Goal: Information Seeking & Learning: Check status

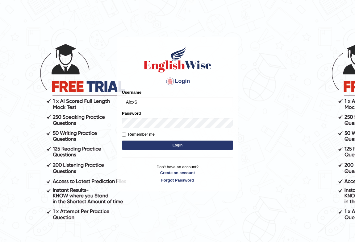
type input "AlexS"
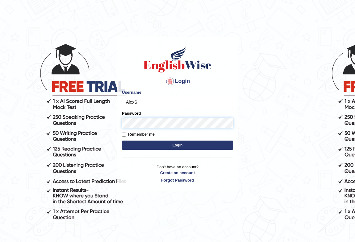
click at [122, 141] on button "Login" at bounding box center [177, 145] width 111 height 9
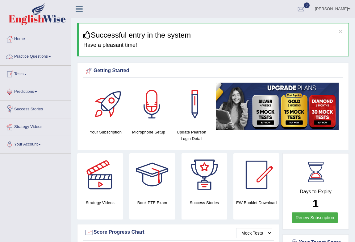
click at [24, 73] on link "Tests" at bounding box center [35, 73] width 70 height 15
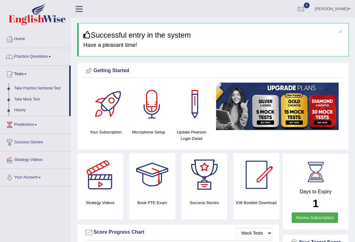
click at [21, 110] on link "History" at bounding box center [40, 110] width 58 height 11
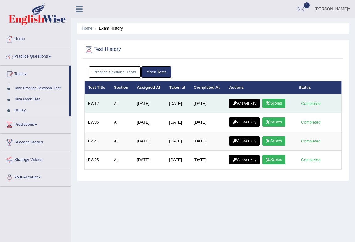
click at [245, 103] on link "Answer key" at bounding box center [244, 103] width 31 height 9
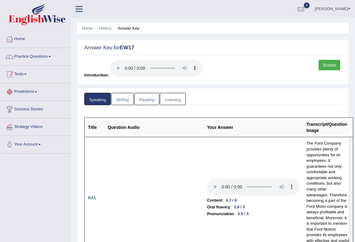
click at [17, 75] on link "Tests" at bounding box center [35, 73] width 70 height 15
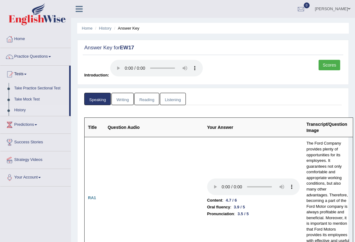
click at [18, 111] on link "History" at bounding box center [40, 110] width 58 height 11
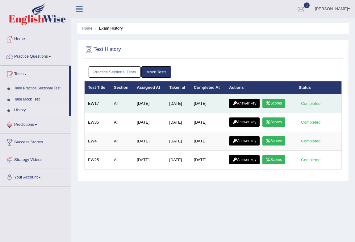
click at [272, 102] on link "Scores" at bounding box center [273, 103] width 23 height 9
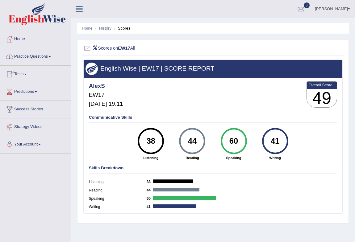
click at [41, 56] on link "Practice Questions" at bounding box center [35, 55] width 70 height 15
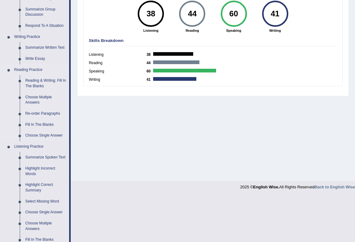
scroll to position [187, 0]
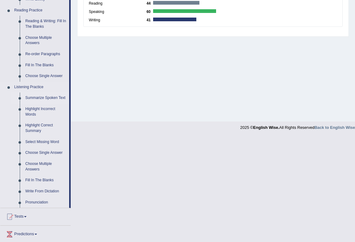
click at [44, 99] on link "Summarize Spoken Text" at bounding box center [46, 98] width 47 height 11
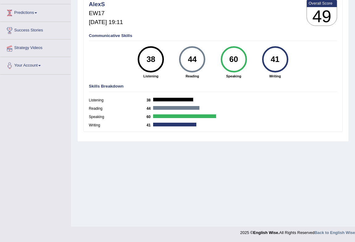
scroll to position [80, 0]
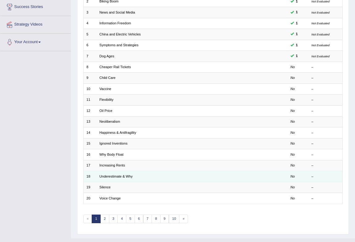
scroll to position [114, 0]
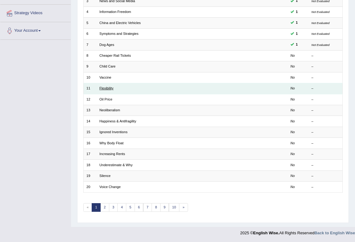
click at [108, 89] on link "Flexibility" at bounding box center [106, 88] width 14 height 4
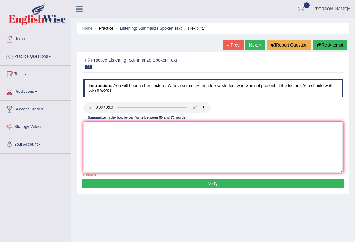
click at [23, 75] on link "Tests" at bounding box center [35, 73] width 70 height 15
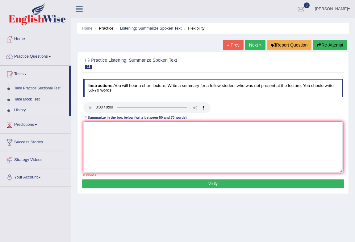
click at [21, 109] on link "History" at bounding box center [40, 110] width 58 height 11
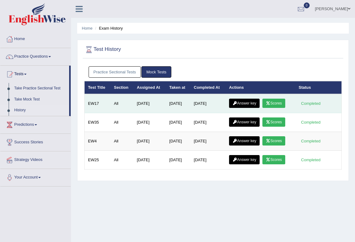
click at [250, 103] on link "Answer key" at bounding box center [244, 103] width 31 height 9
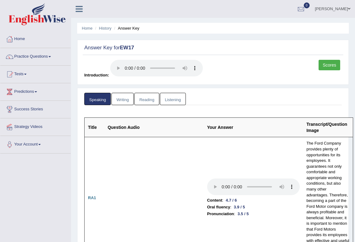
click at [175, 100] on link "Listening" at bounding box center [173, 99] width 26 height 13
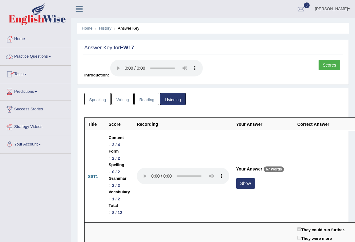
click at [51, 56] on link "Practice Questions" at bounding box center [35, 55] width 70 height 15
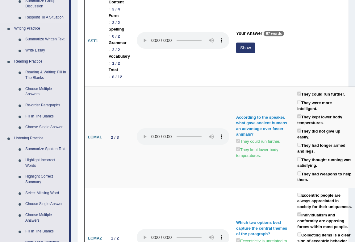
scroll to position [187, 0]
